Goal: Task Accomplishment & Management: Manage account settings

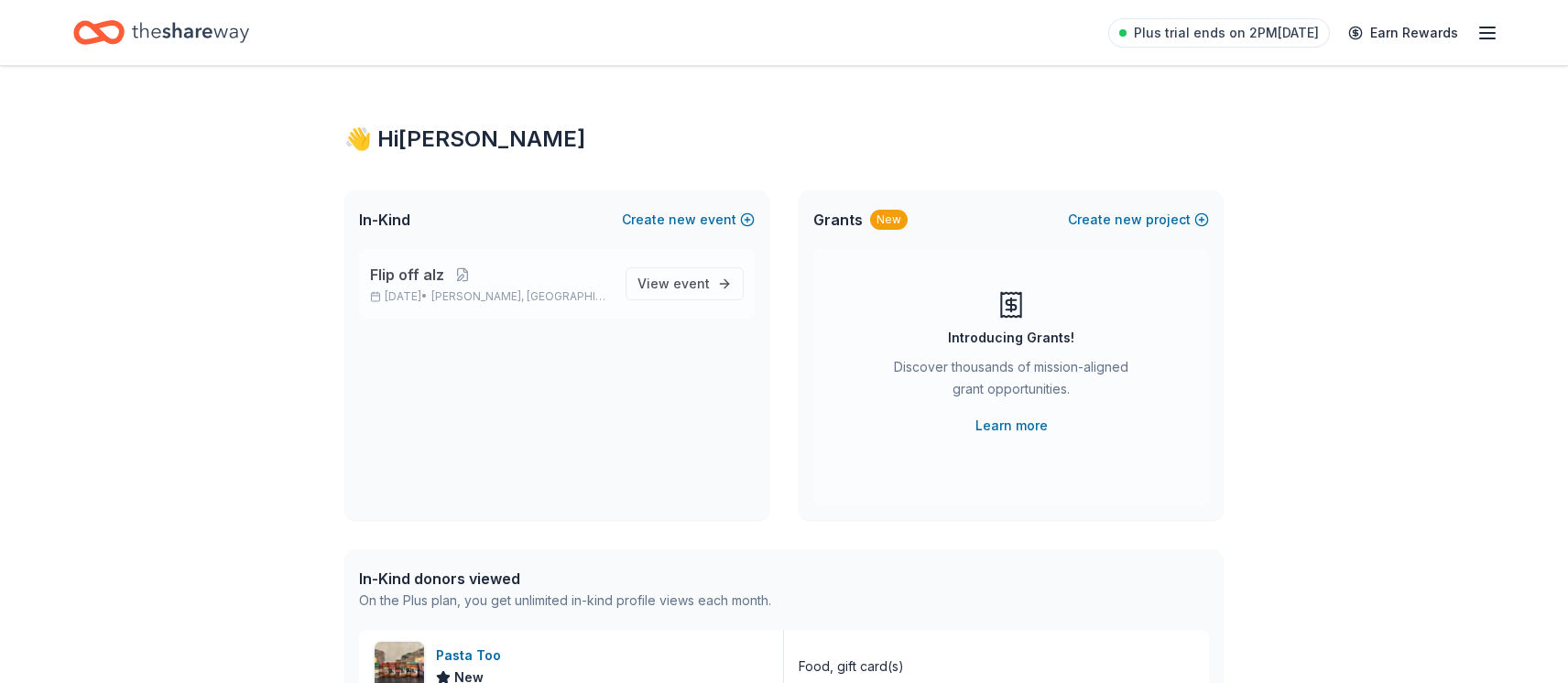
click at [412, 270] on span "Flip off alz" at bounding box center [406, 275] width 74 height 22
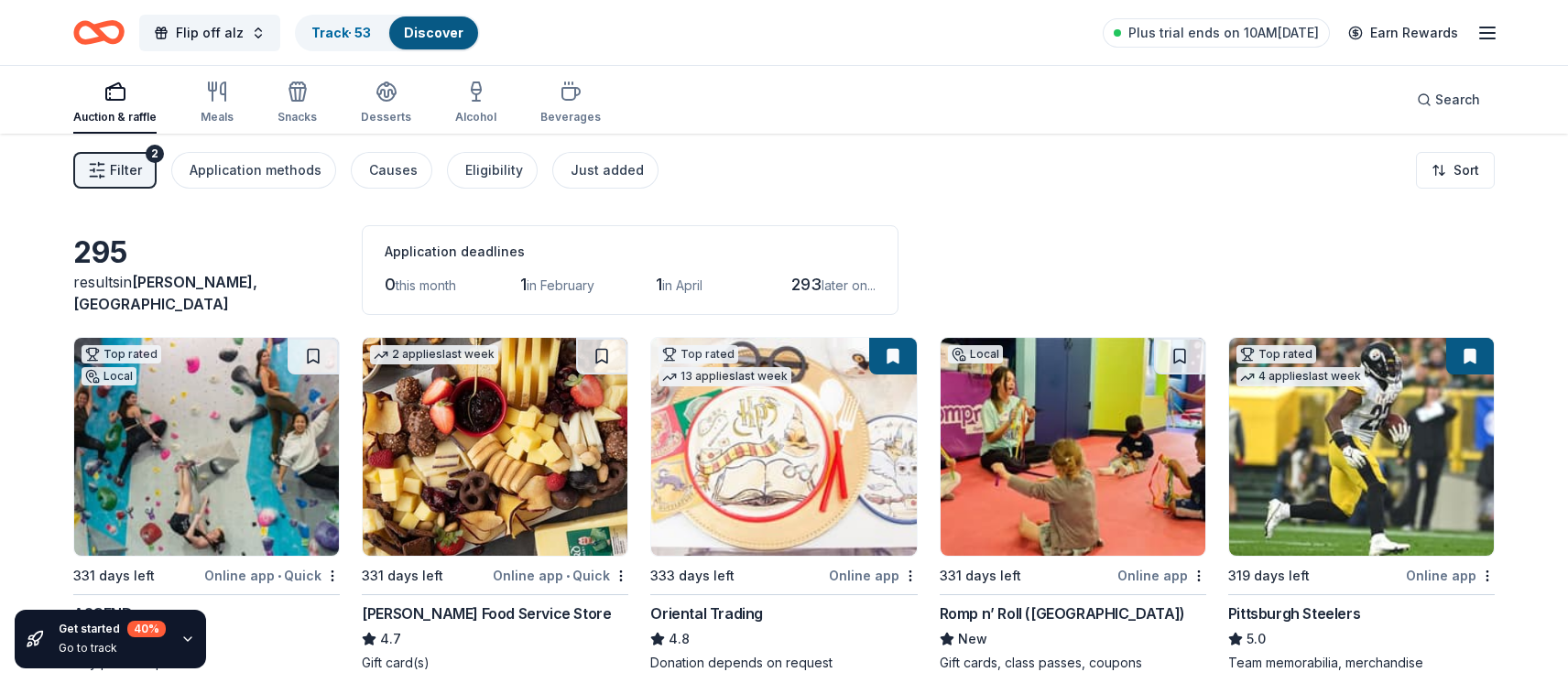
click at [125, 168] on span "Filter" at bounding box center [125, 170] width 32 height 22
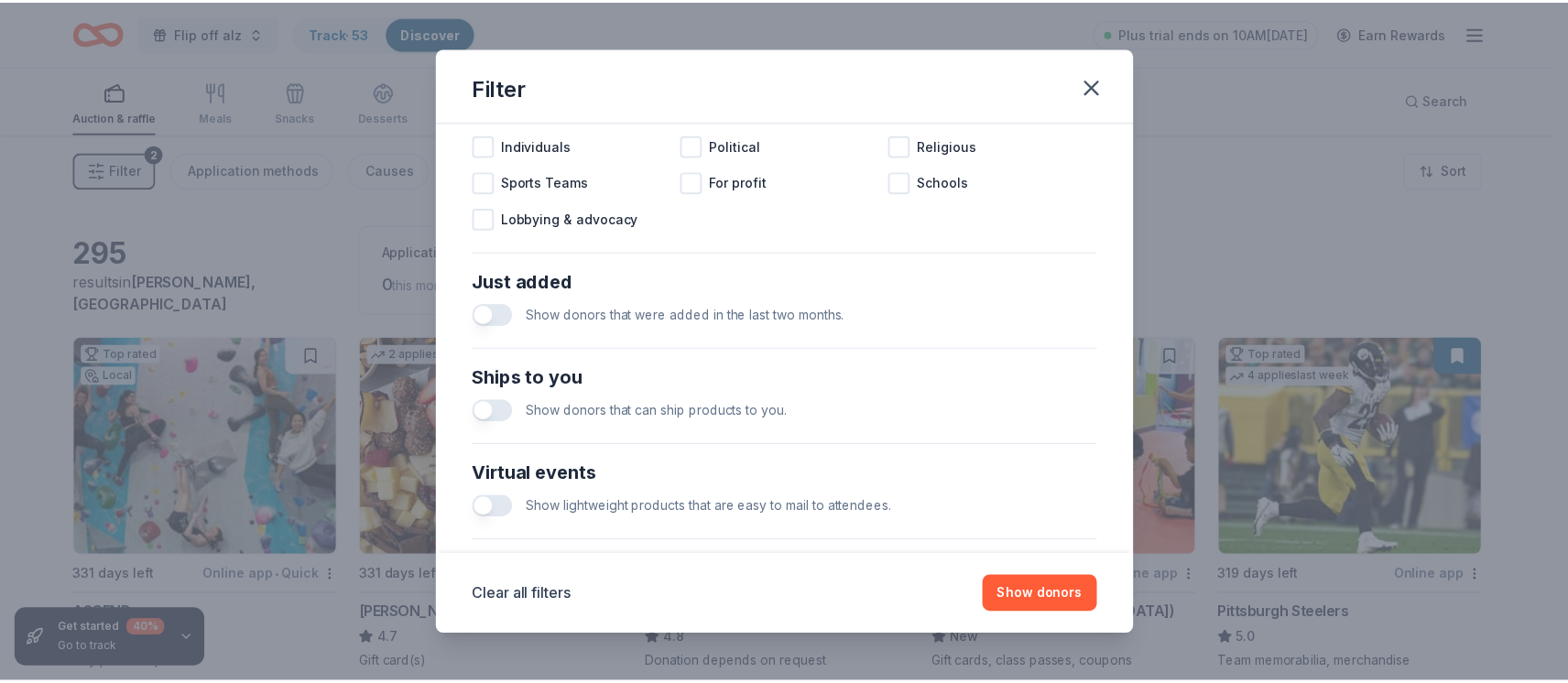
scroll to position [773, 0]
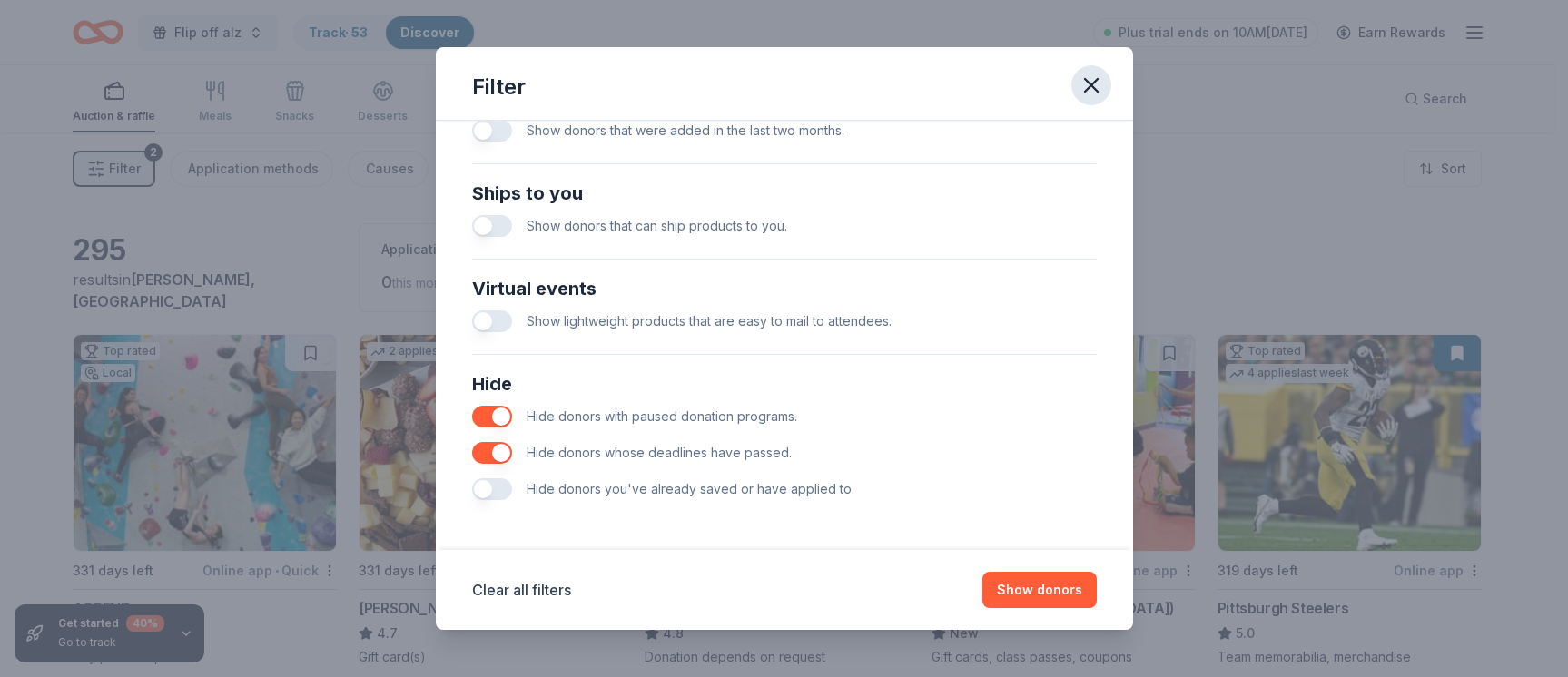
click at [1086, 81] on icon "button" at bounding box center [1091, 85] width 13 height 13
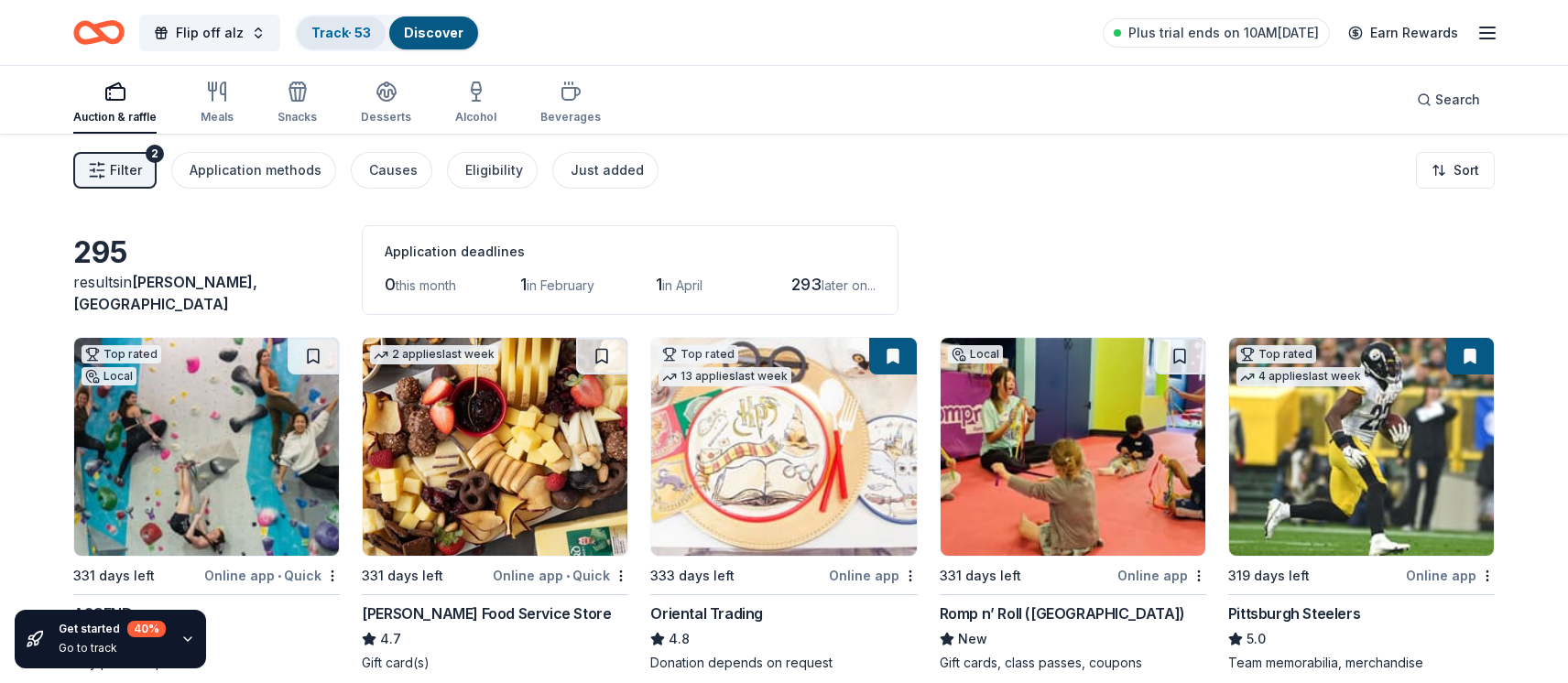
click at [345, 40] on link "Track · 53" at bounding box center [341, 33] width 59 height 16
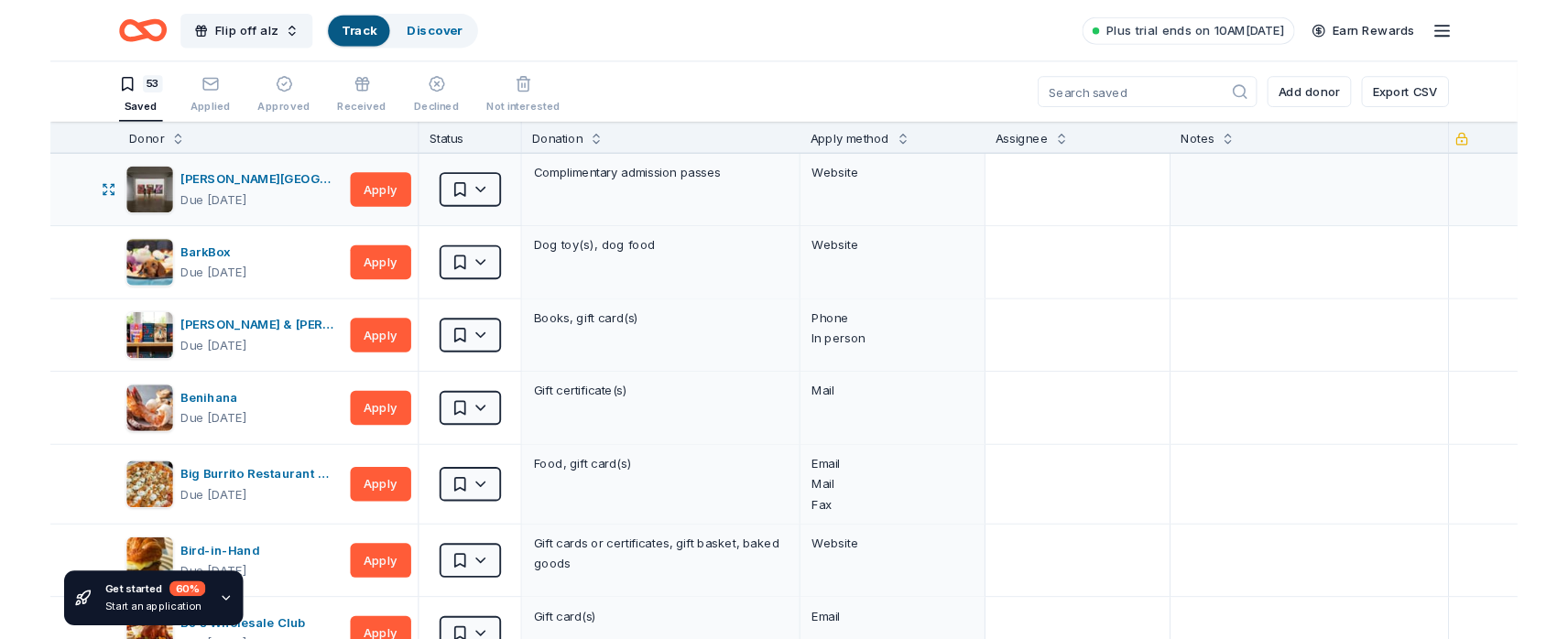
scroll to position [1, 0]
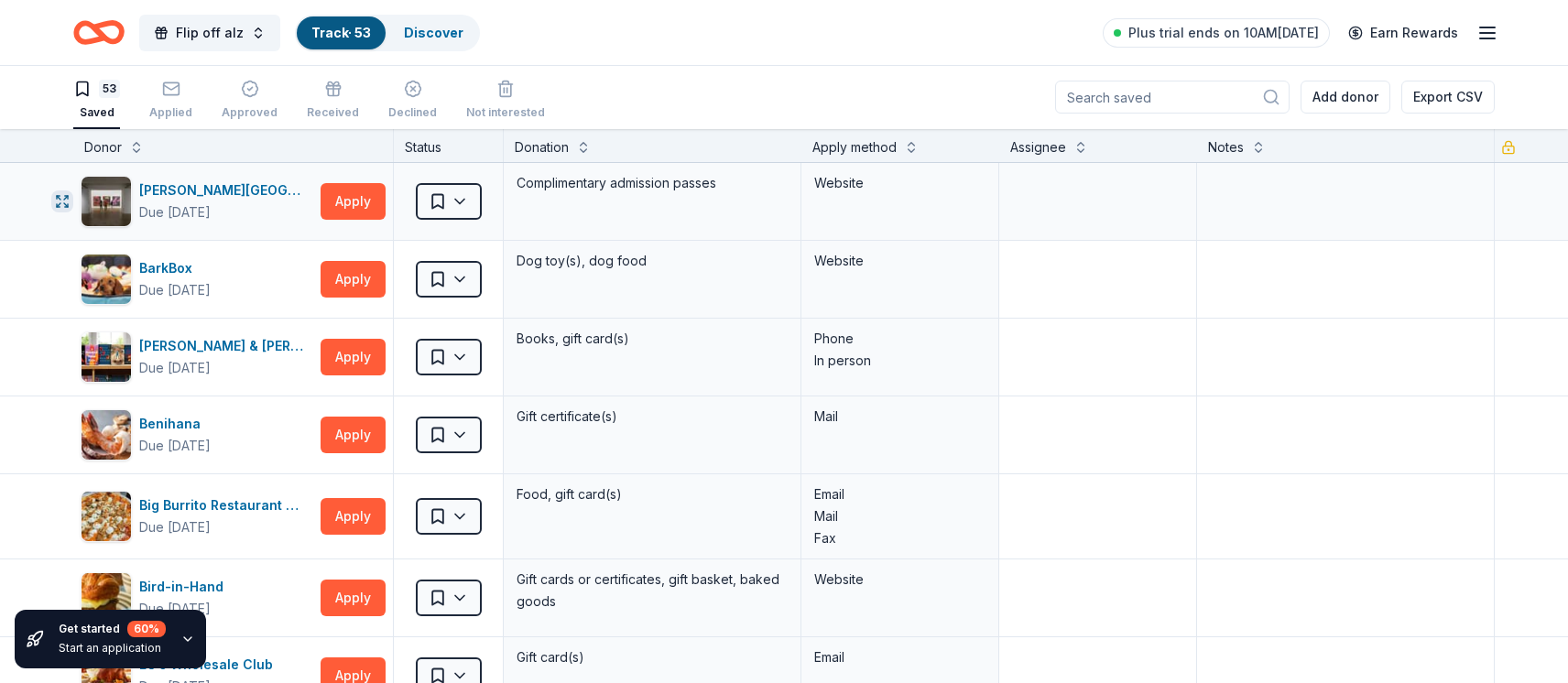
click at [58, 202] on icon "button" at bounding box center [62, 201] width 15 height 15
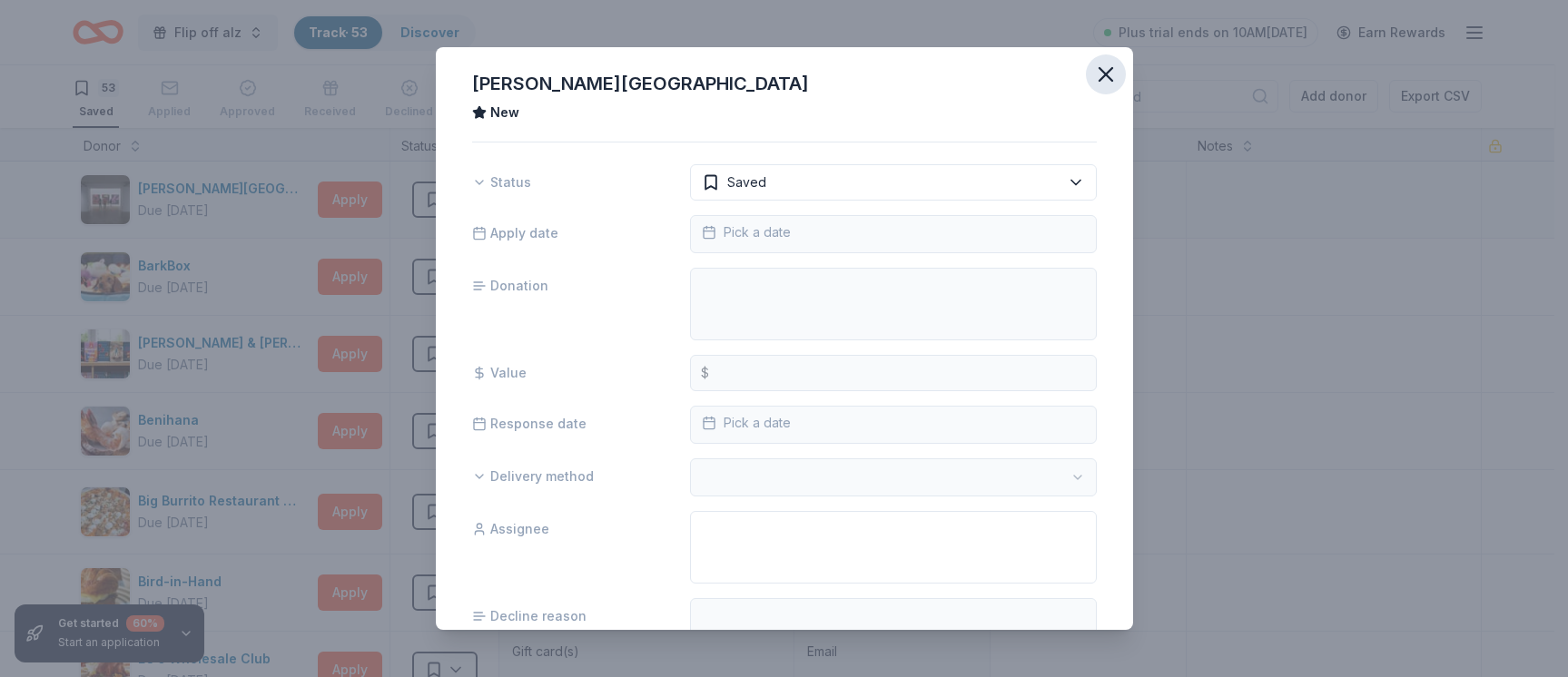
click at [1096, 73] on icon "button" at bounding box center [1106, 74] width 25 height 25
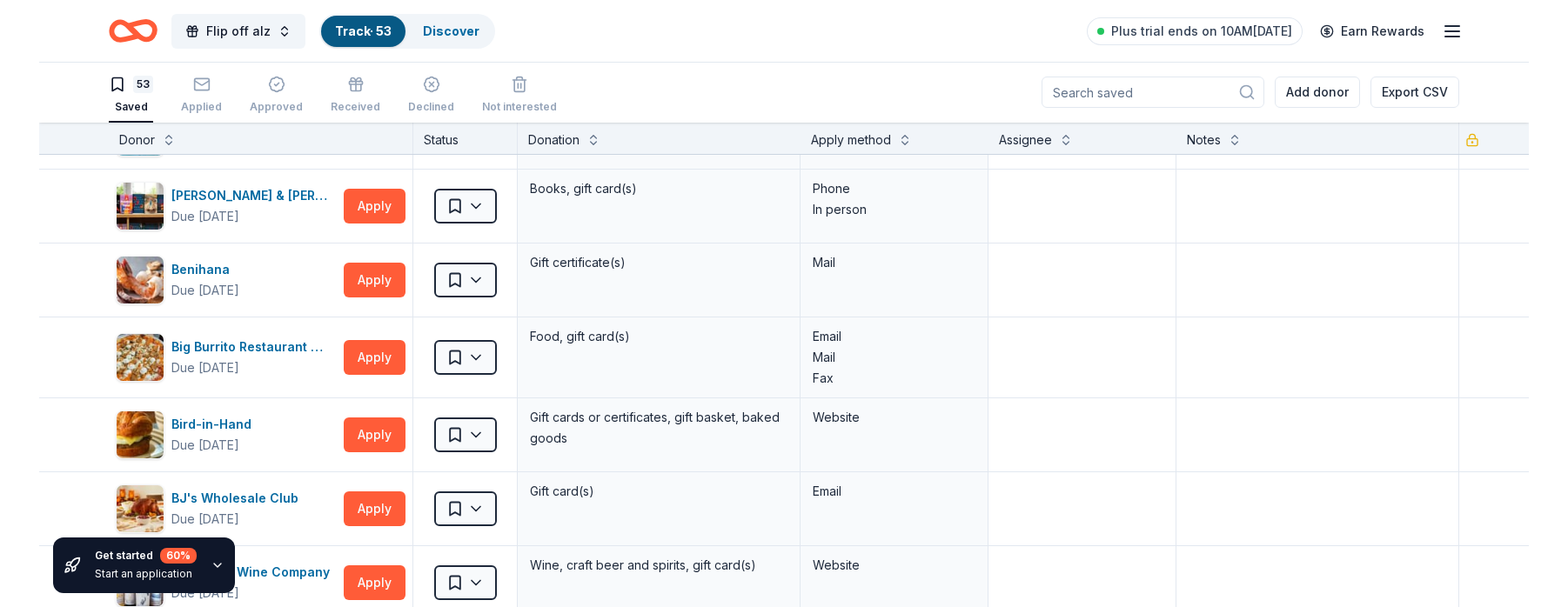
scroll to position [0, 0]
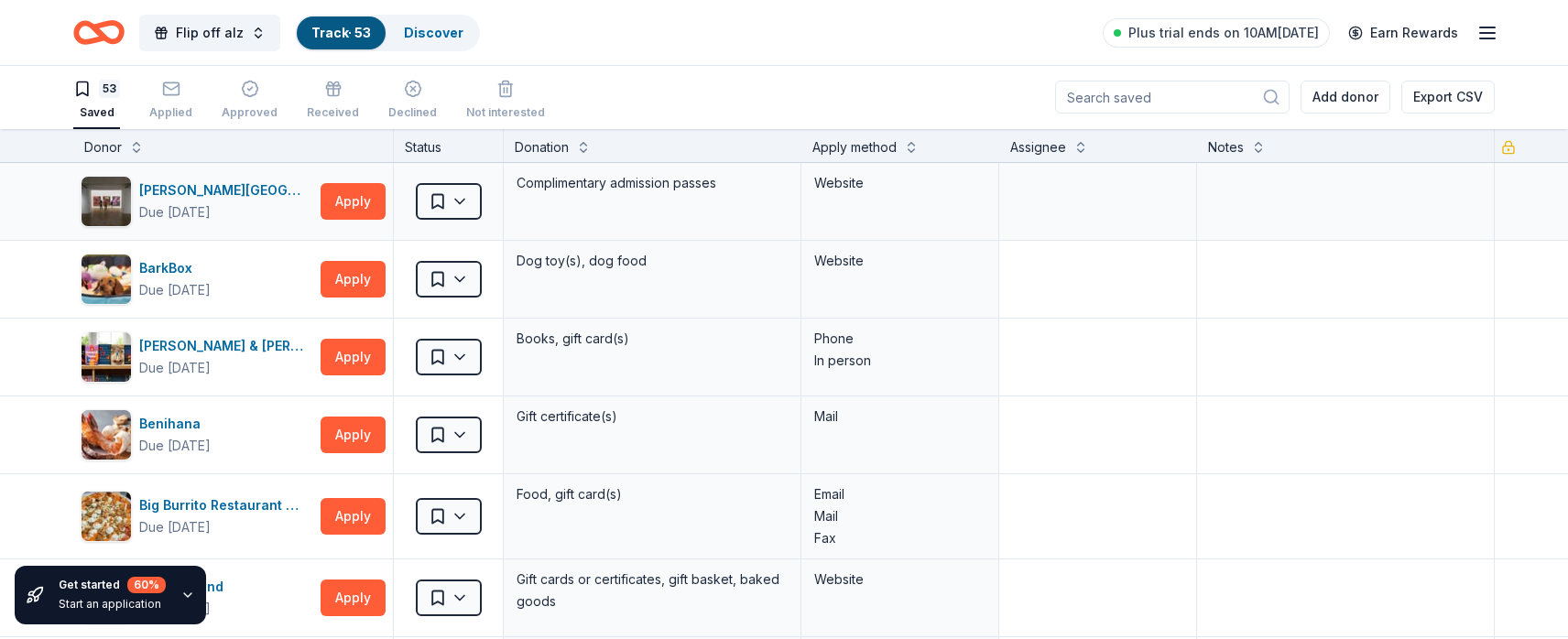
click at [184, 595] on icon "button" at bounding box center [187, 596] width 7 height 4
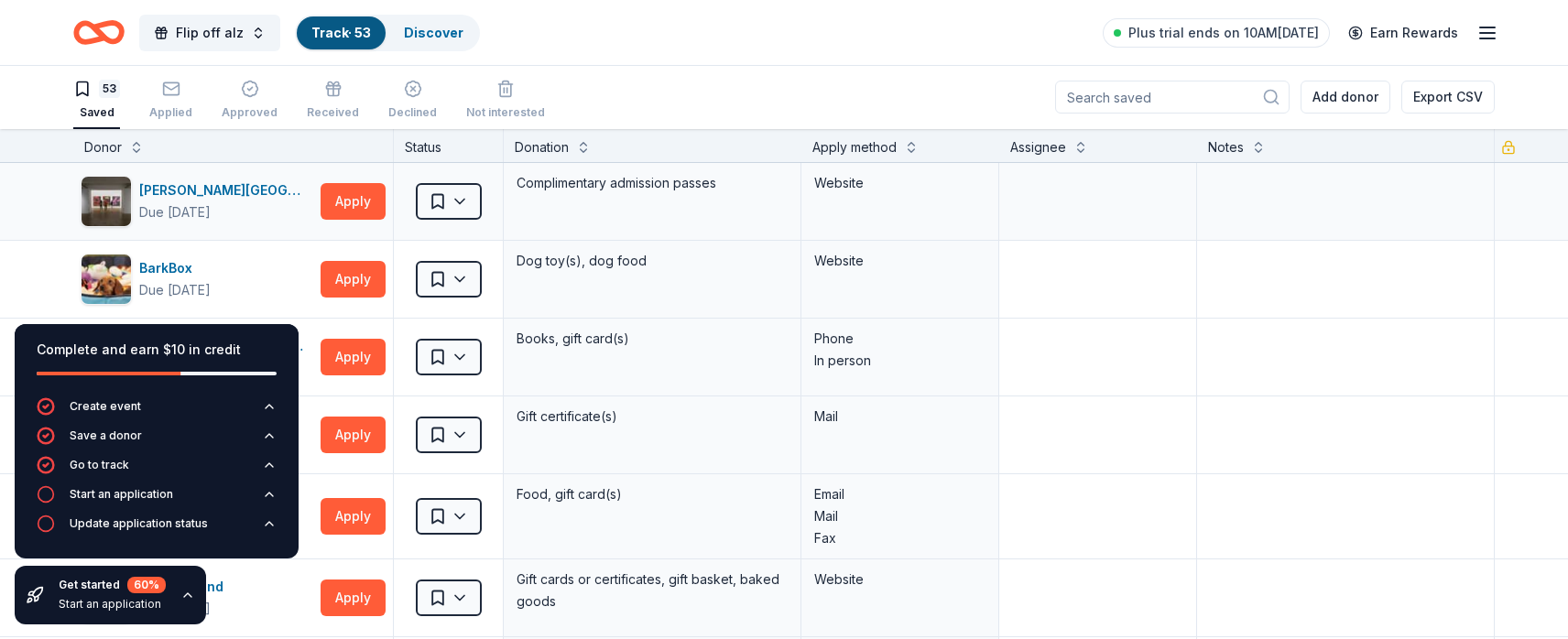
click at [184, 595] on icon "button" at bounding box center [188, 595] width 15 height 15
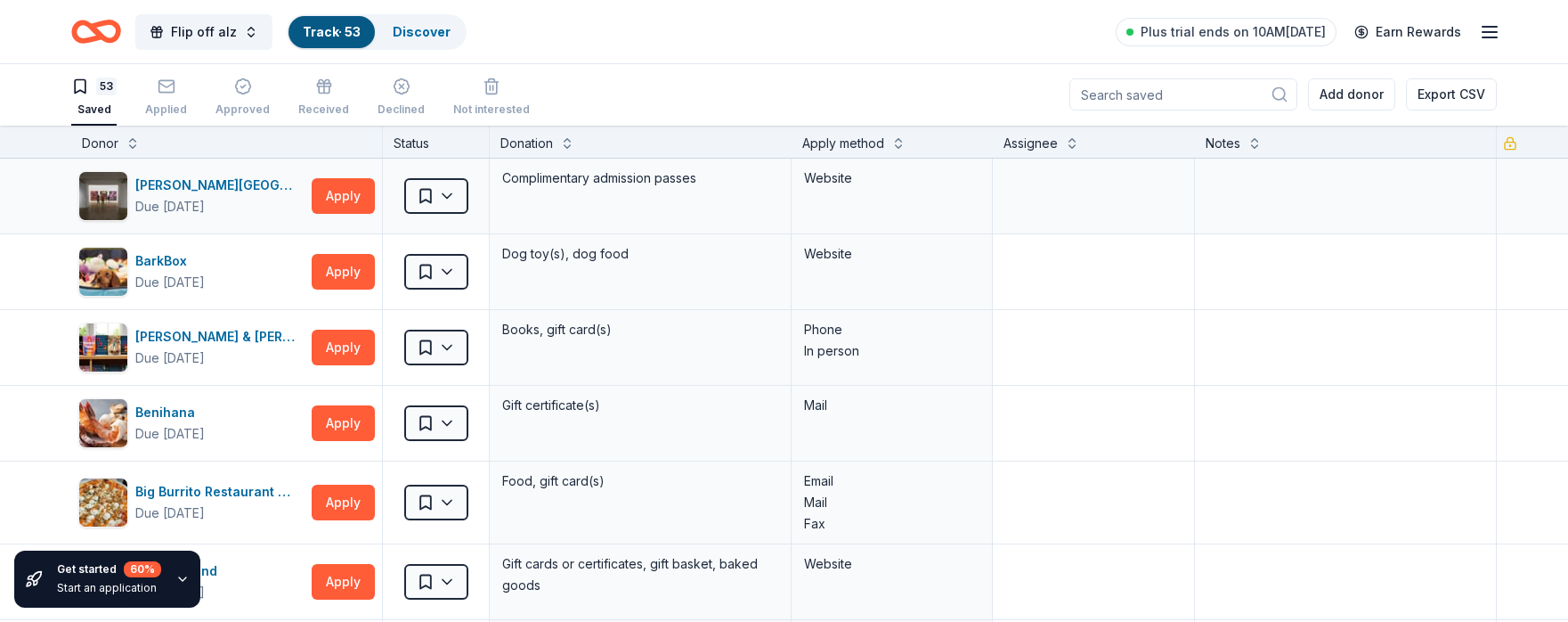
drag, startPoint x: 34, startPoint y: 574, endPoint x: 33, endPoint y: 583, distance: 9.1
click at [33, 583] on icon at bounding box center [34, 579] width 18 height 18
click at [1435, 91] on button "Export CSV" at bounding box center [1451, 94] width 91 height 32
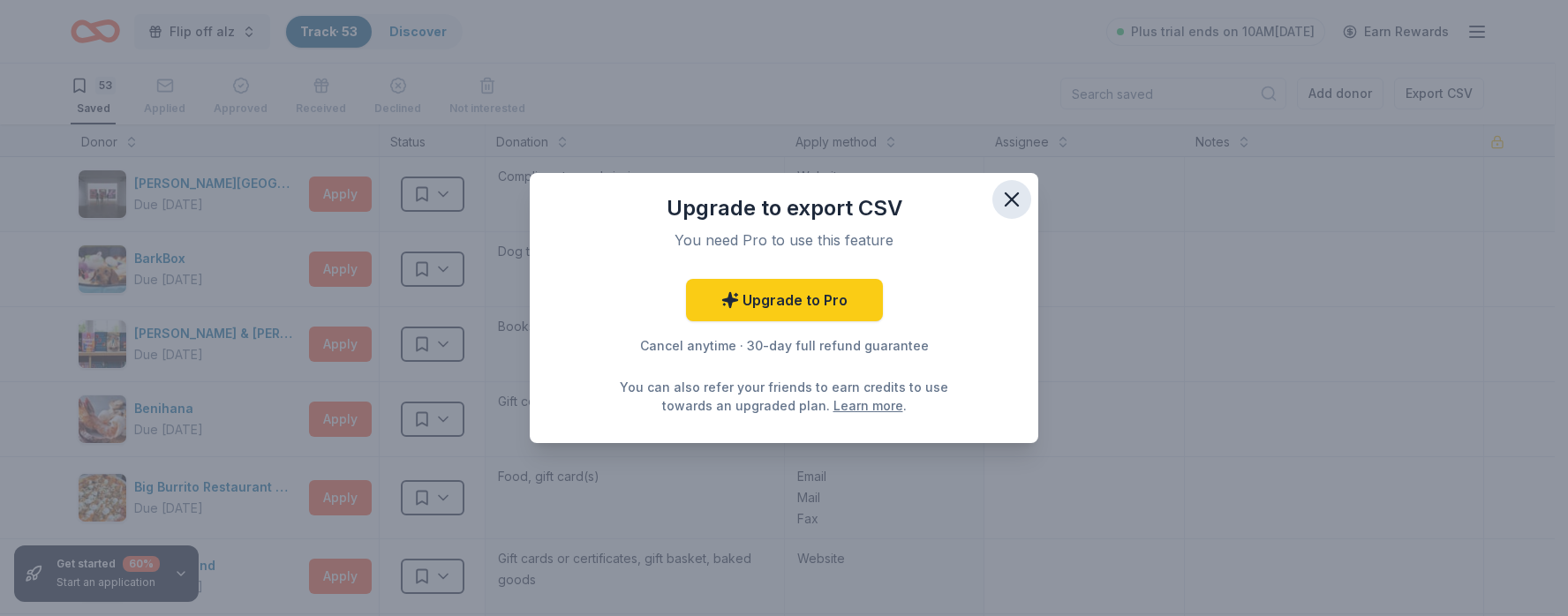
click at [1016, 199] on icon "button" at bounding box center [1012, 199] width 25 height 25
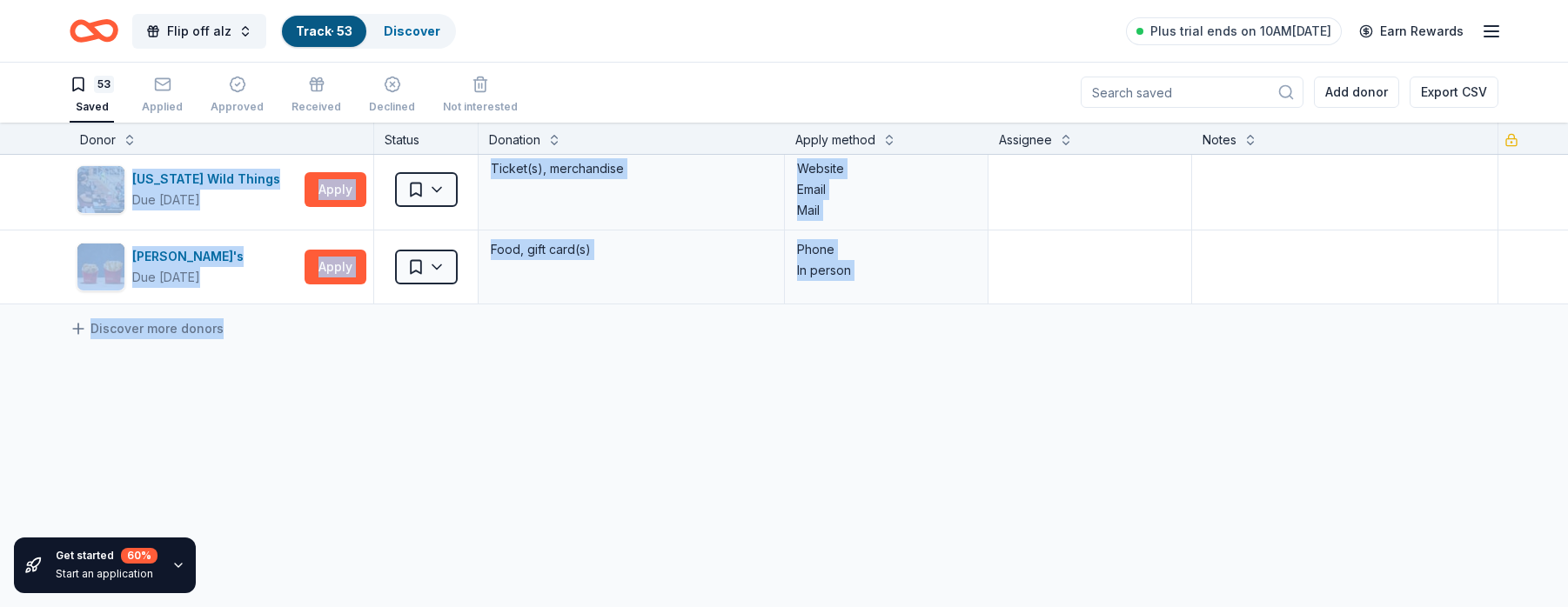
scroll to position [3813, 0]
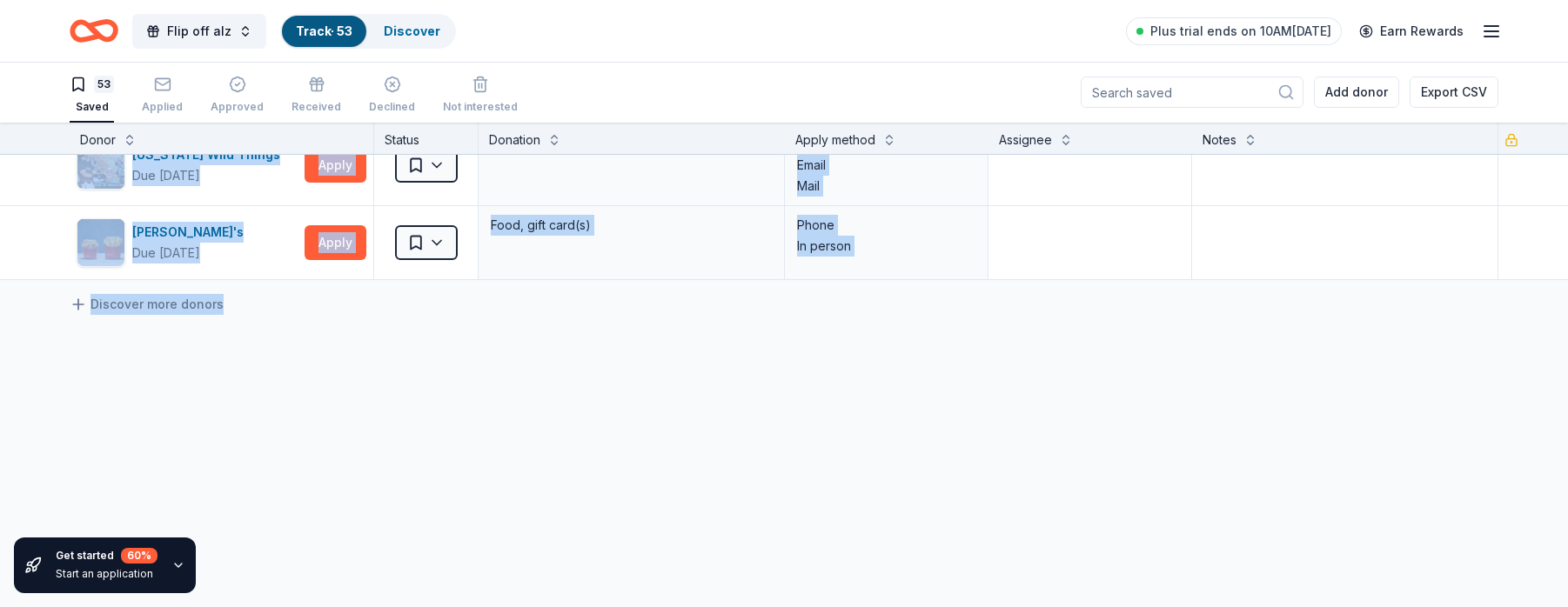
drag, startPoint x: 22, startPoint y: 192, endPoint x: 955, endPoint y: 600, distance: 1018.3
copy div "[PERSON_NAME] Museum Due [DATE] Apply Saved Complimentary admission passes Webs…"
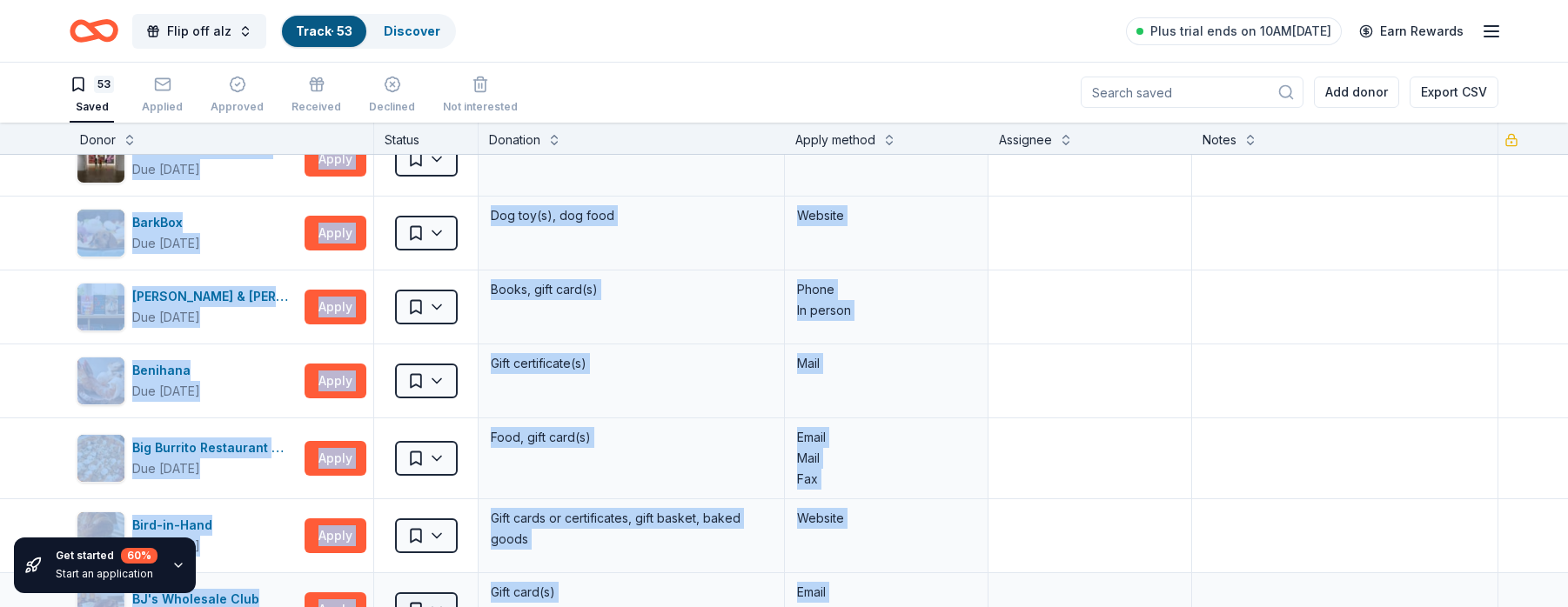
scroll to position [0, 0]
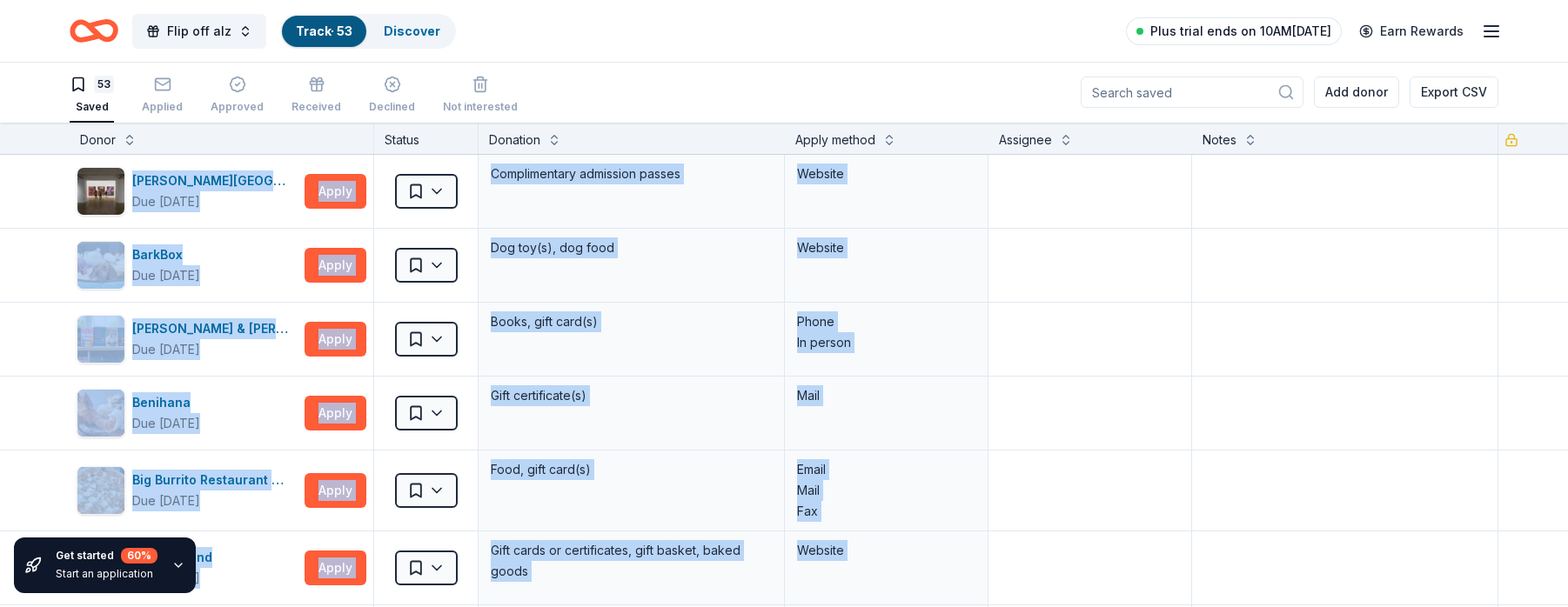
click at [1159, 30] on link "Plus trial ends on 10AM[DATE]" at bounding box center [1234, 32] width 216 height 28
click at [1237, 30] on span "Plus trial ends on 10AM[DATE]" at bounding box center [1240, 31] width 181 height 21
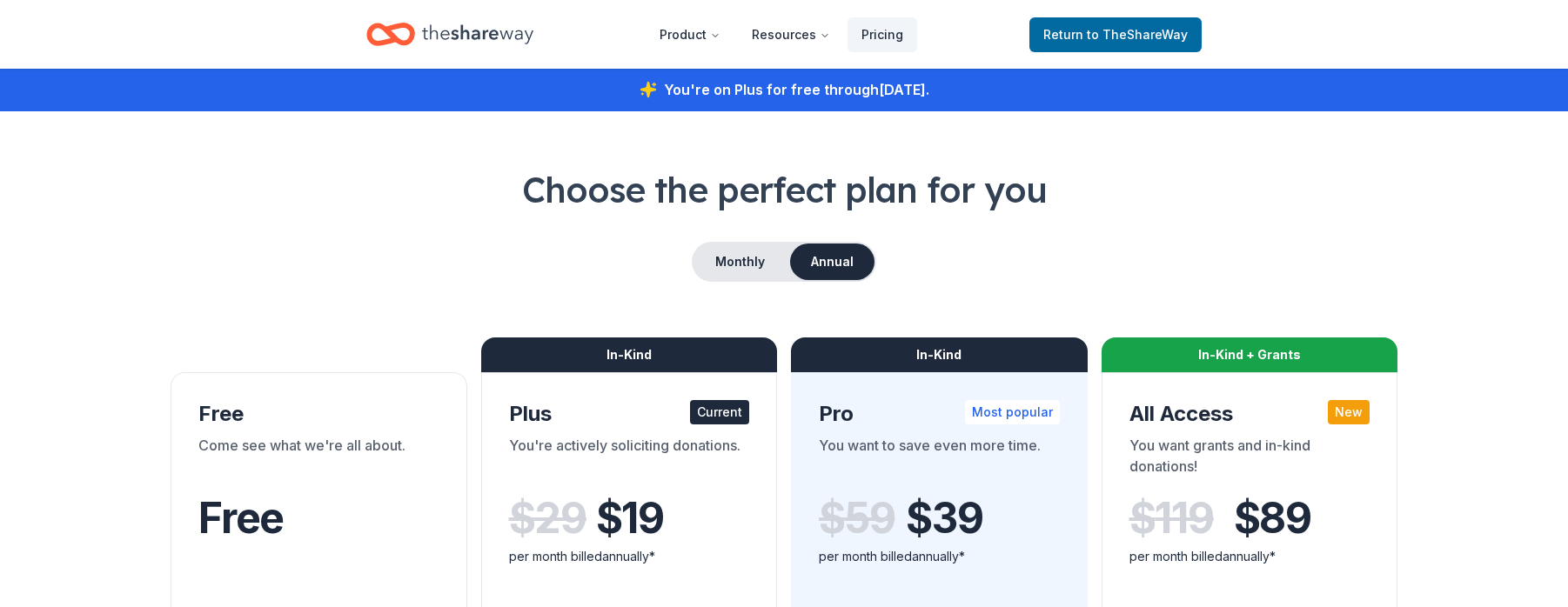
click at [1489, 27] on header "Product Resources Pricing Return to TheShareWay" at bounding box center [784, 34] width 1568 height 68
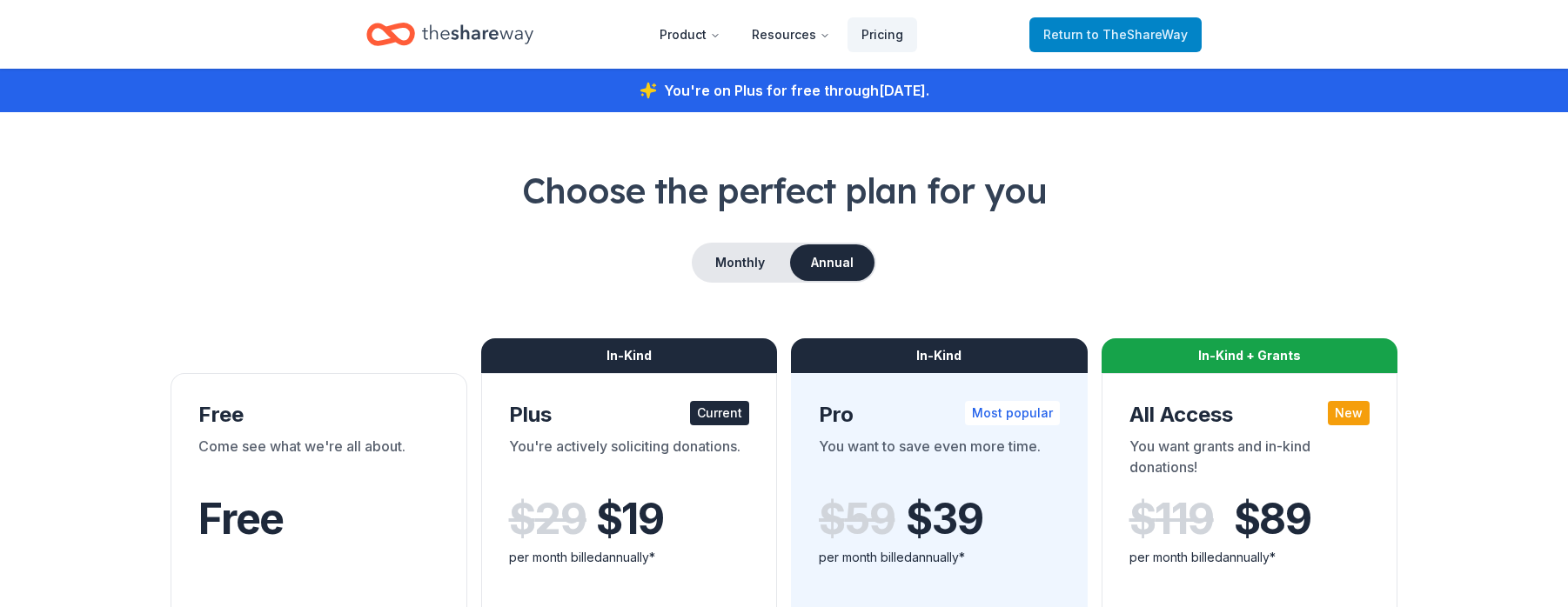
click at [1102, 38] on span "to TheShareWay" at bounding box center [1138, 35] width 101 height 15
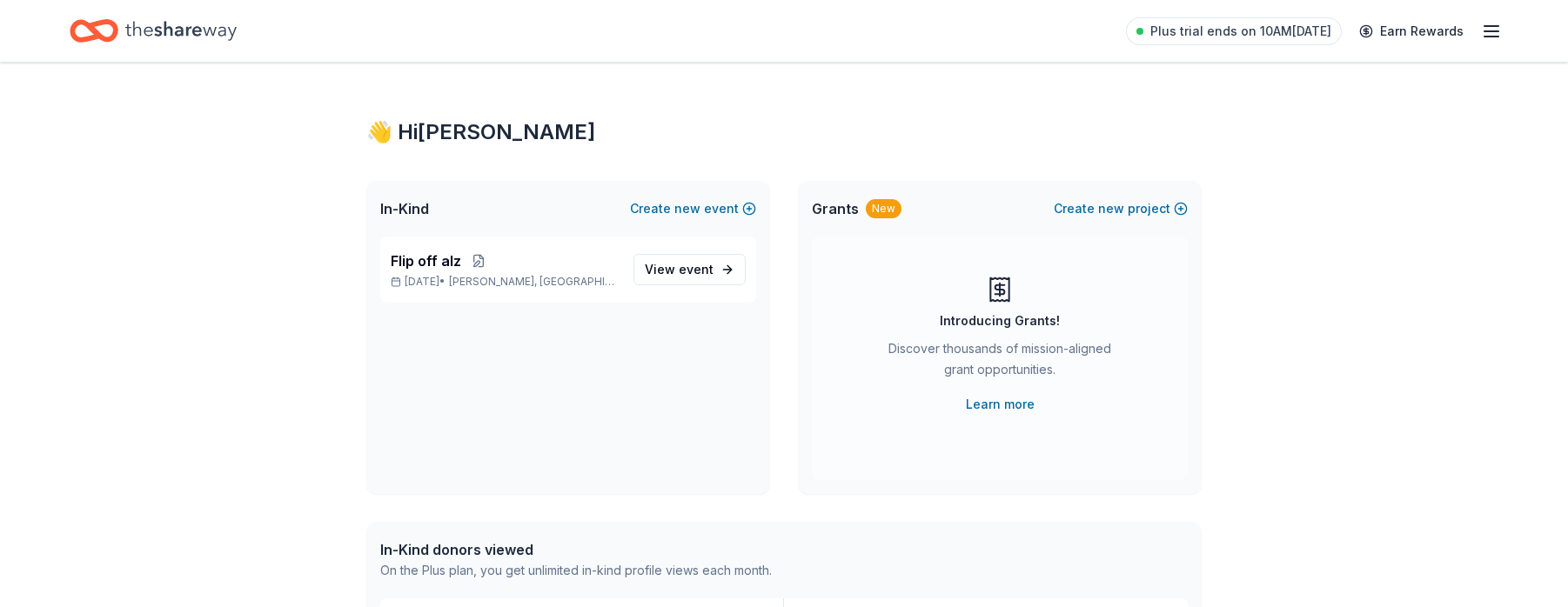
click at [1489, 30] on icon "button" at bounding box center [1491, 31] width 21 height 21
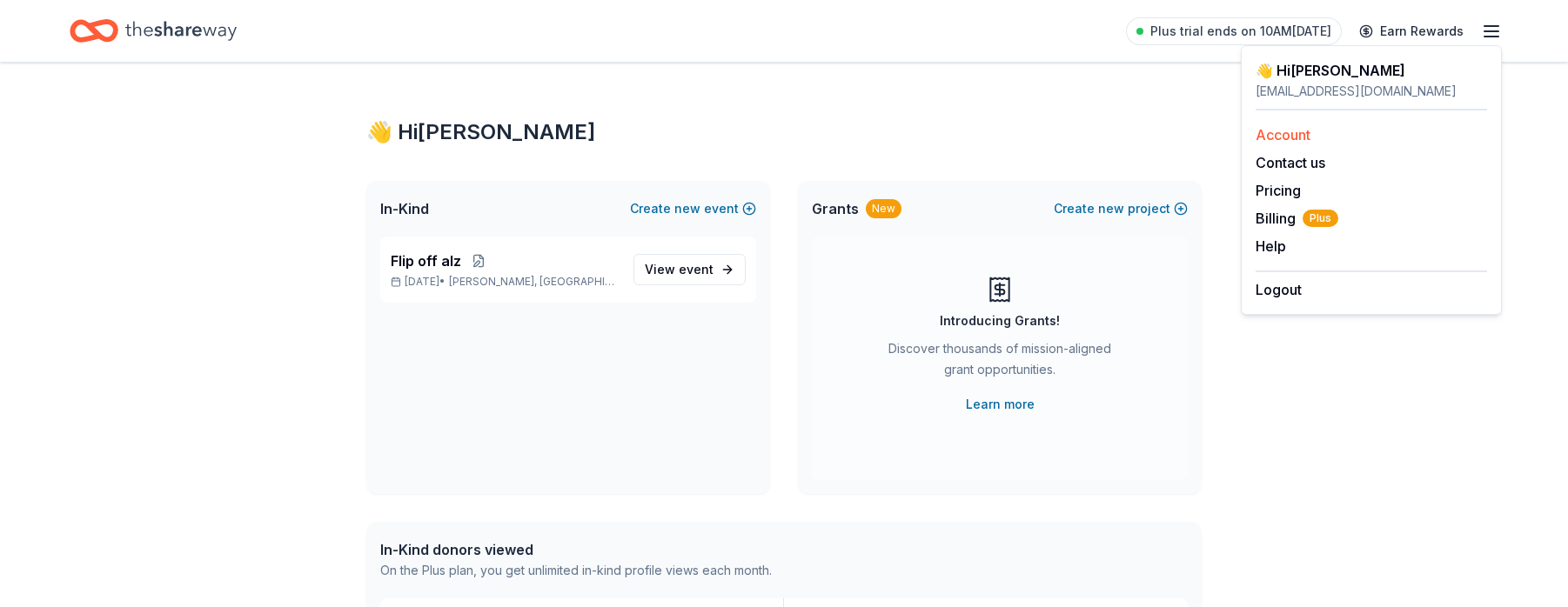
click at [1290, 134] on link "Account" at bounding box center [1283, 134] width 54 height 18
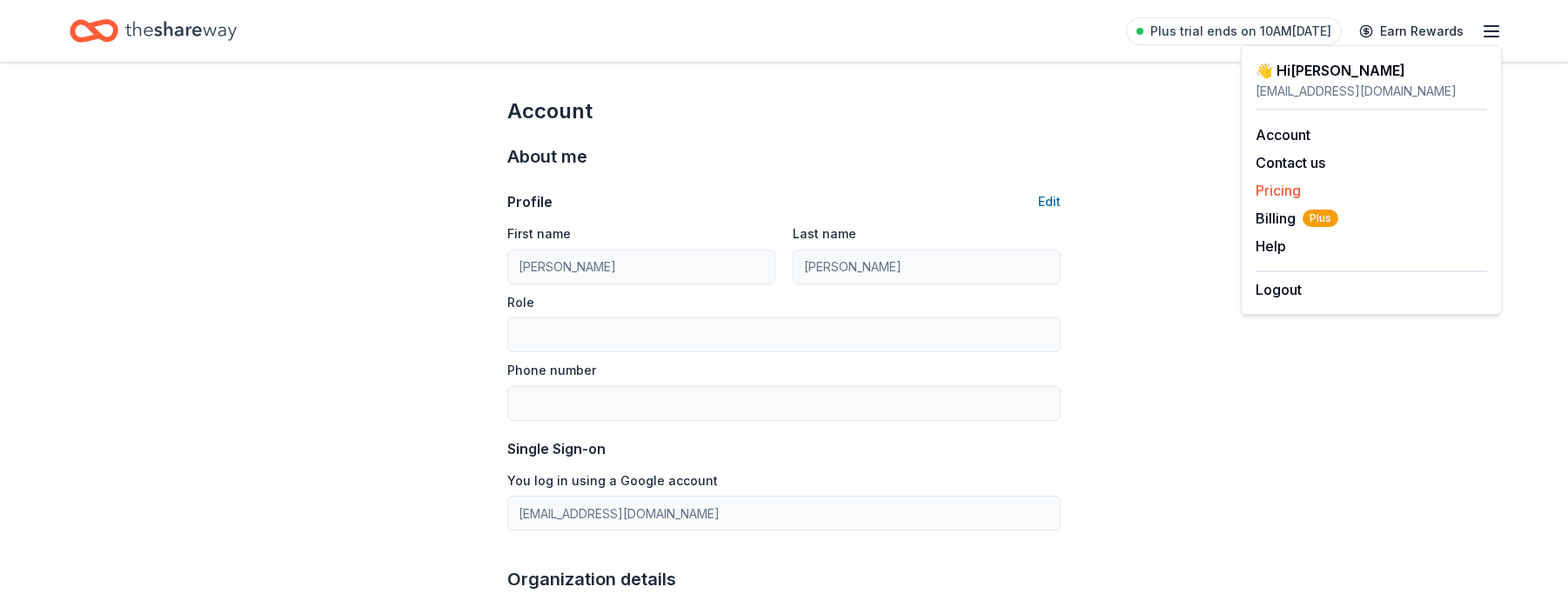
click at [1271, 191] on link "Pricing" at bounding box center [1278, 190] width 45 height 18
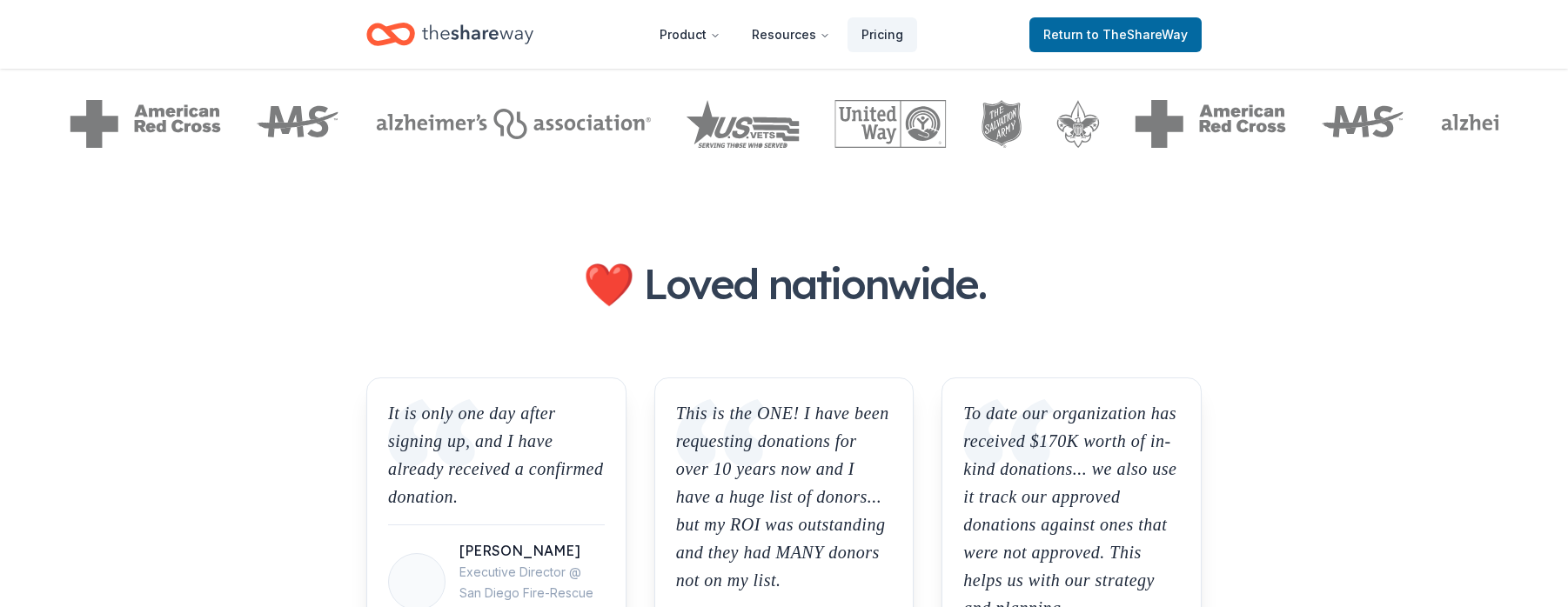
scroll to position [695, 0]
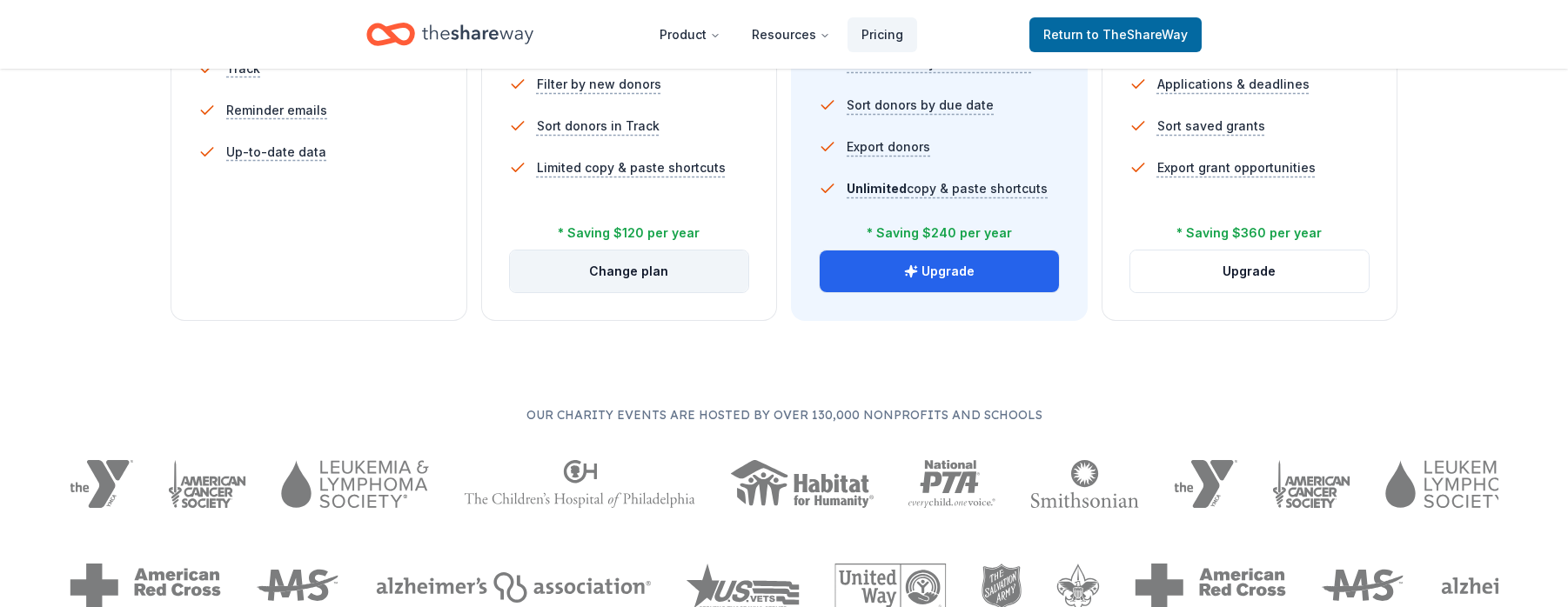
click at [639, 271] on button "Change plan" at bounding box center [629, 271] width 239 height 41
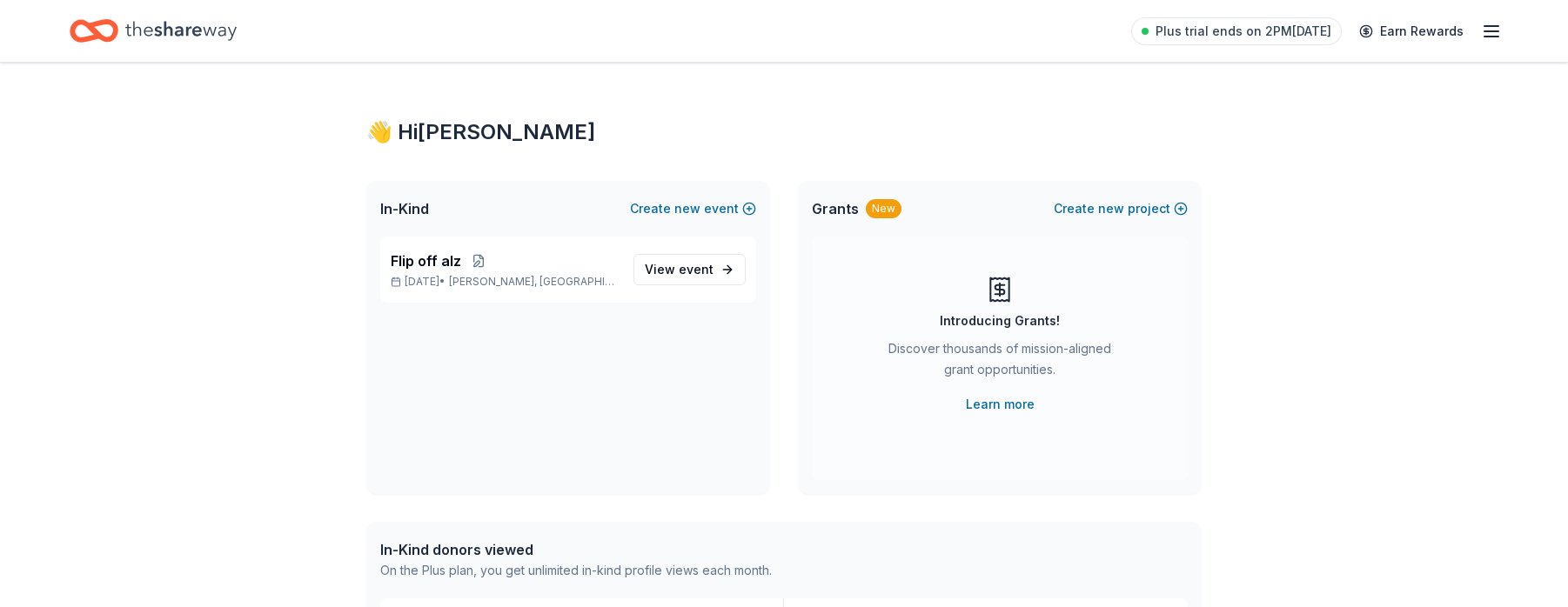
click at [1502, 36] on div "Plus trial ends on 2PM[DATE] Earn Rewards" at bounding box center [784, 31] width 1568 height 62
click at [1498, 37] on line "button" at bounding box center [1491, 37] width 14 height 0
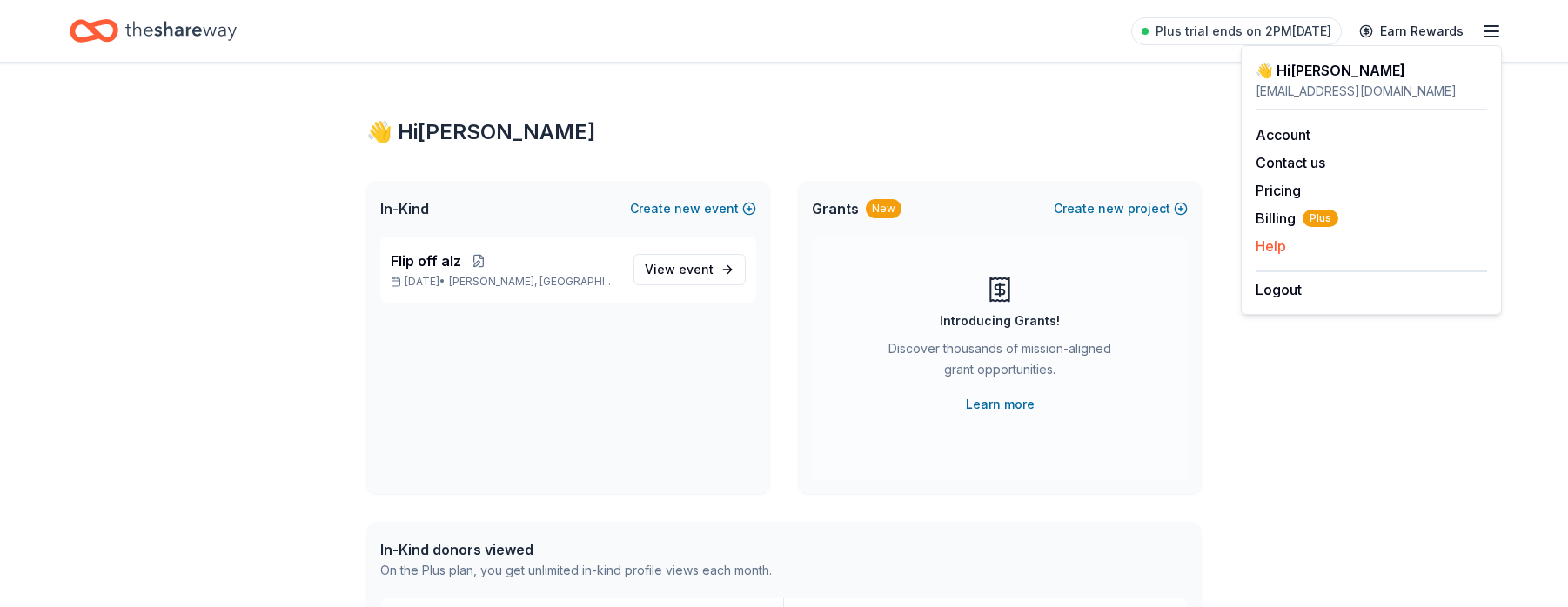
click at [1272, 244] on button "Help" at bounding box center [1270, 246] width 30 height 21
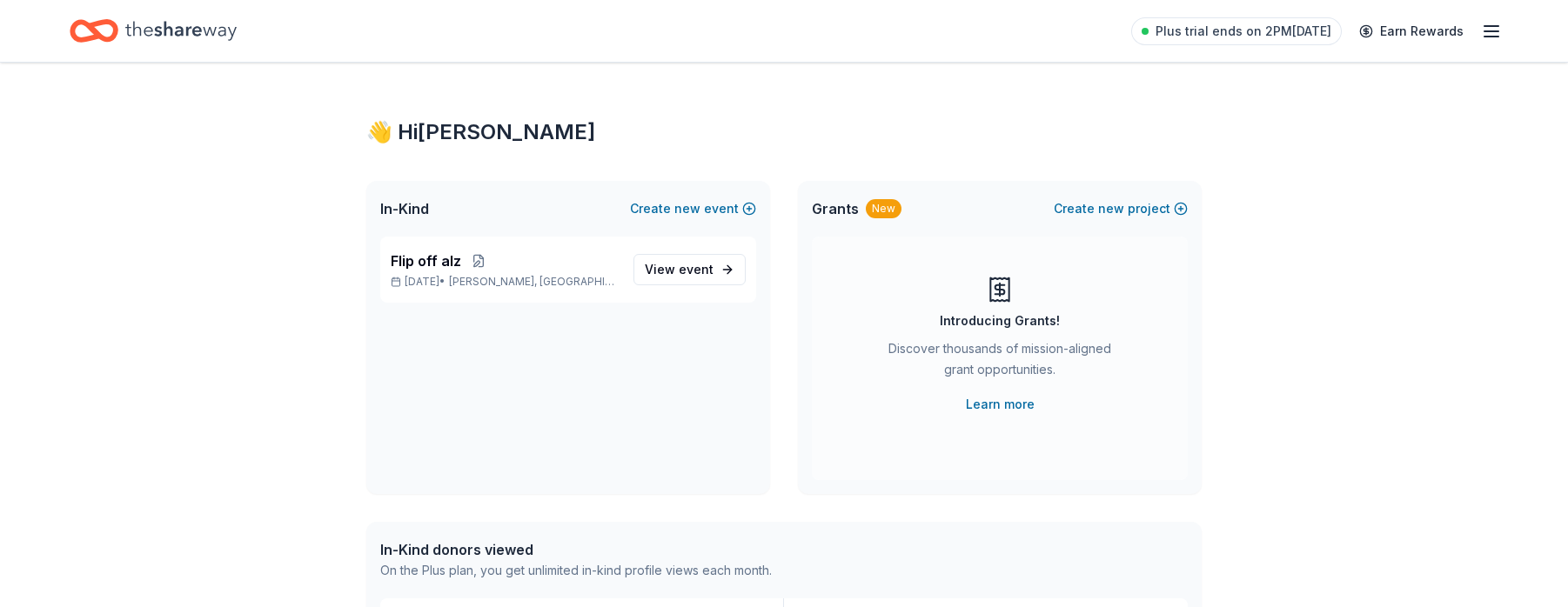
click at [1495, 27] on icon "button" at bounding box center [1491, 31] width 21 height 21
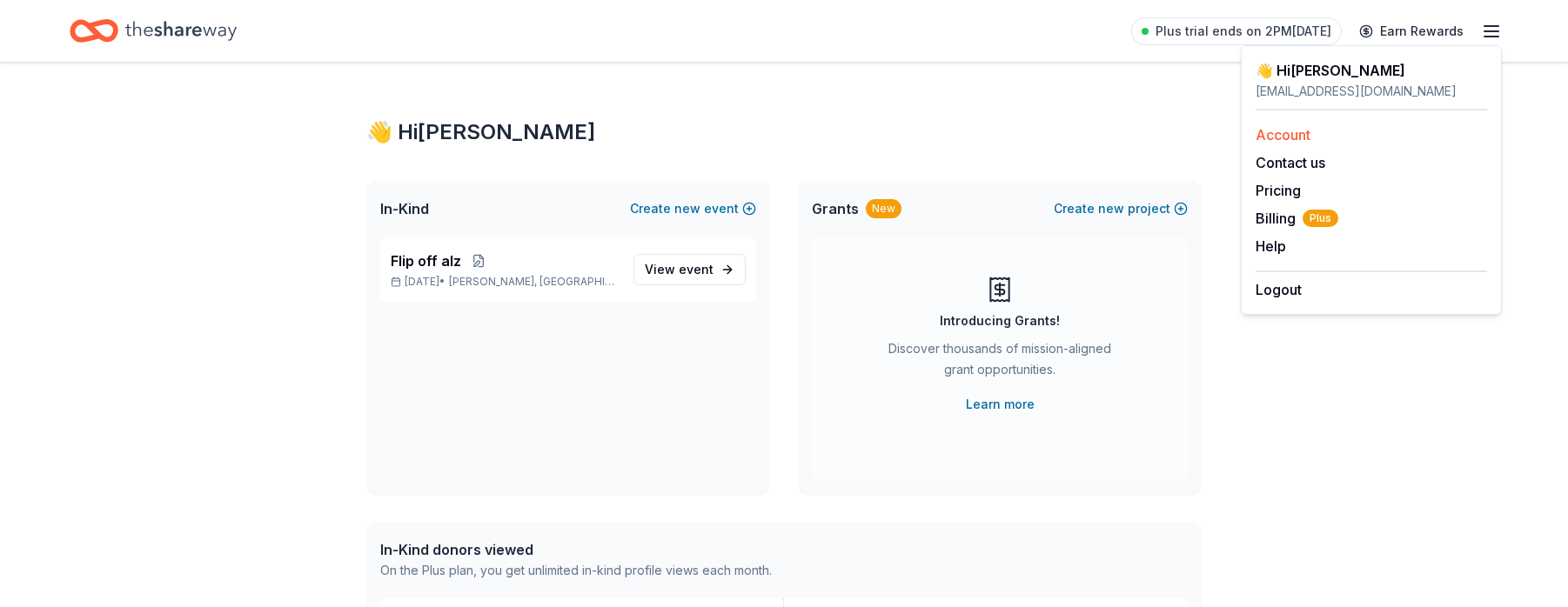
click at [1302, 134] on link "Account" at bounding box center [1283, 134] width 54 height 18
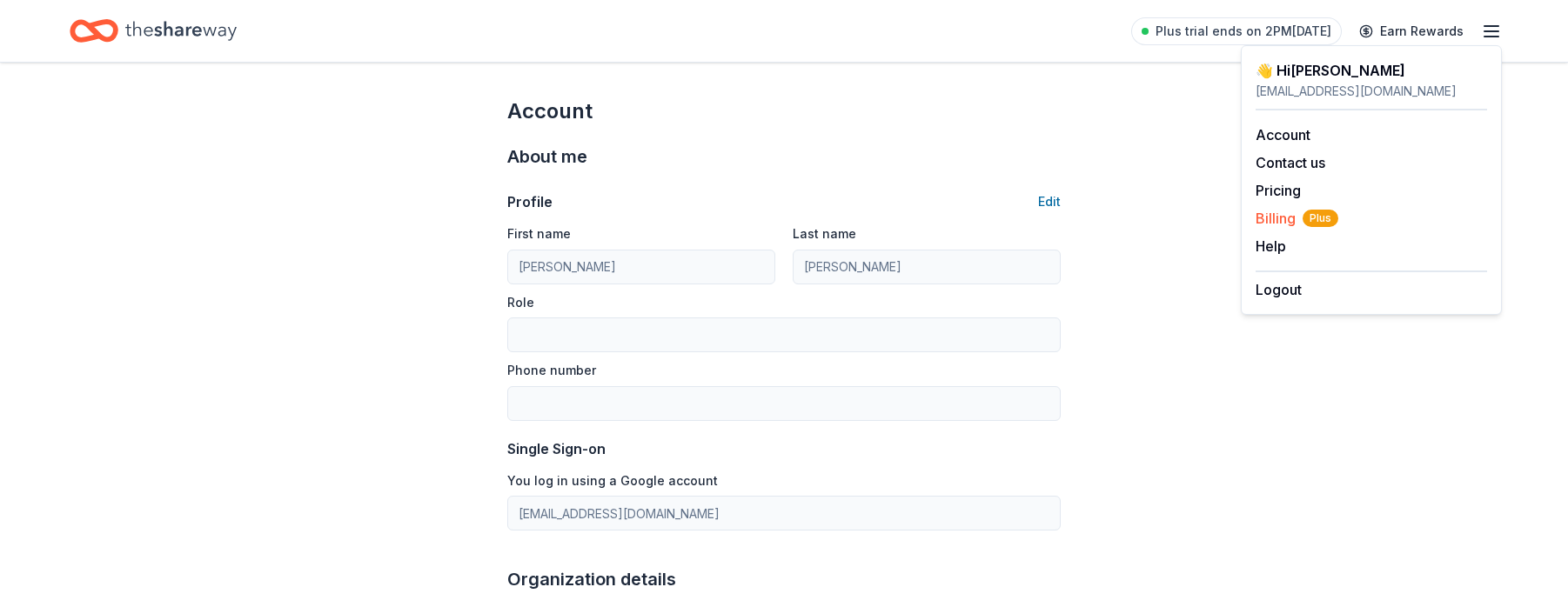
click at [1288, 220] on span "Billing Plus" at bounding box center [1297, 219] width 83 height 21
